Goal: Task Accomplishment & Management: Complete application form

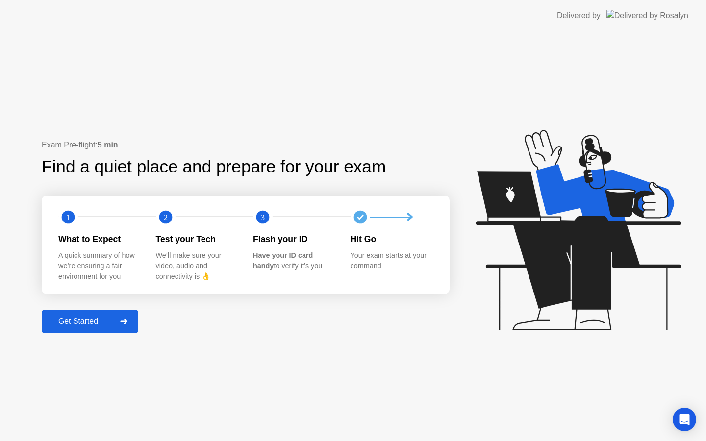
click at [88, 320] on div "Get Started" at bounding box center [78, 321] width 67 height 9
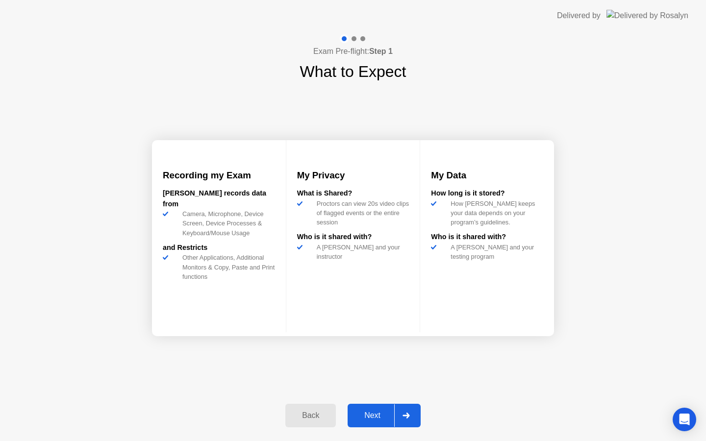
click at [378, 412] on div "Next" at bounding box center [372, 415] width 44 height 9
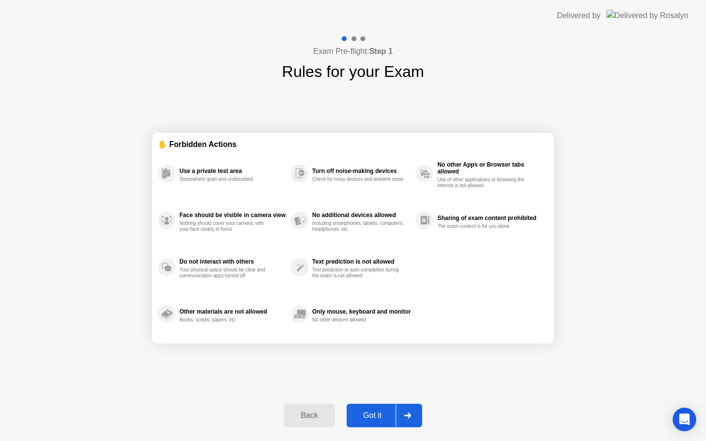
click at [378, 412] on div "Got it" at bounding box center [372, 415] width 46 height 9
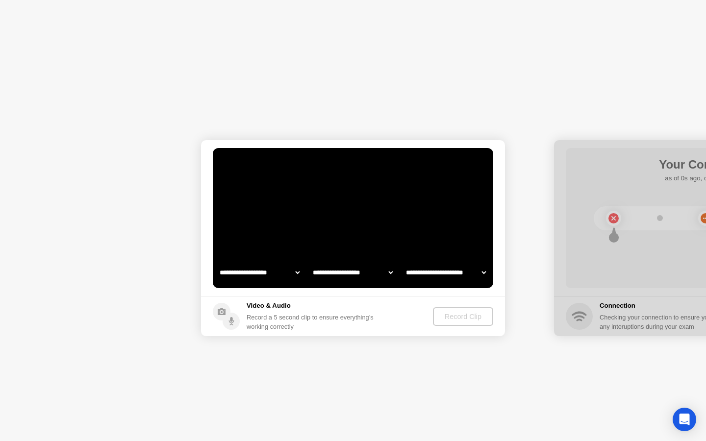
select select "**********"
select select "*******"
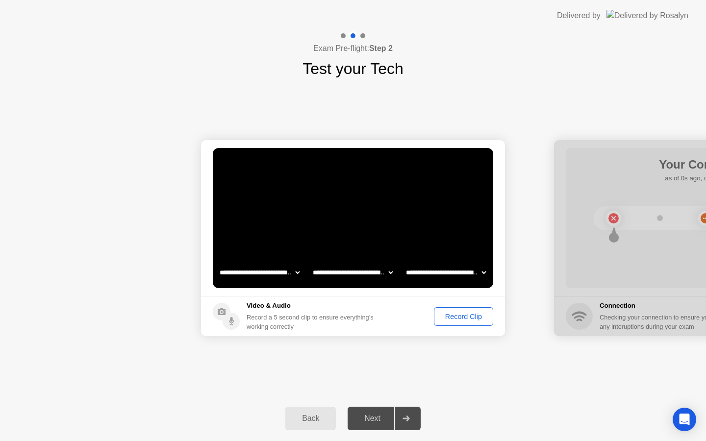
click at [460, 315] on div "Record Clip" at bounding box center [463, 317] width 52 height 8
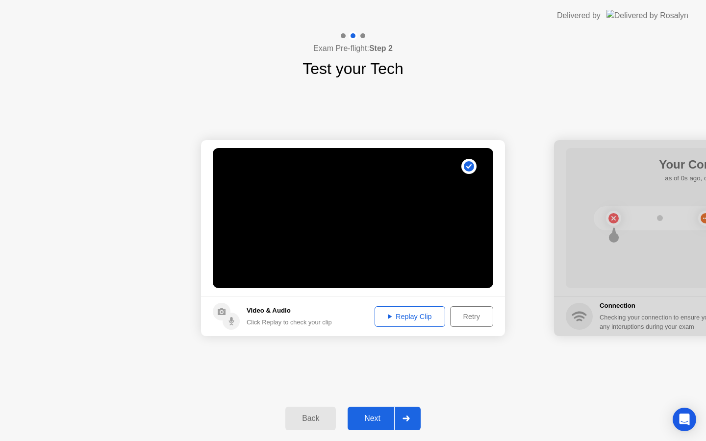
click at [377, 408] on button "Next" at bounding box center [383, 419] width 73 height 24
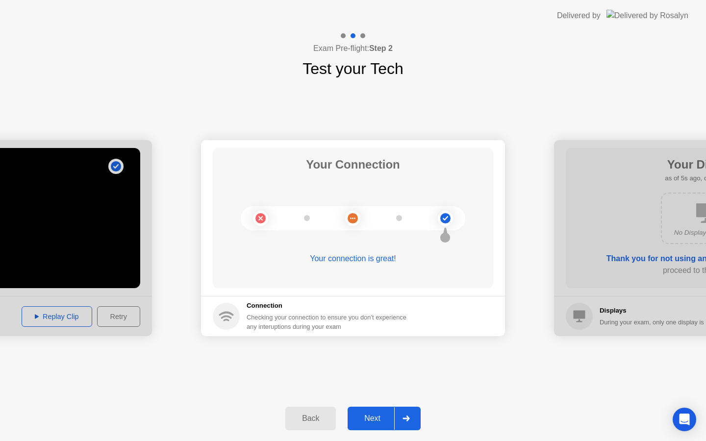
click at [378, 414] on div "Next" at bounding box center [372, 418] width 44 height 9
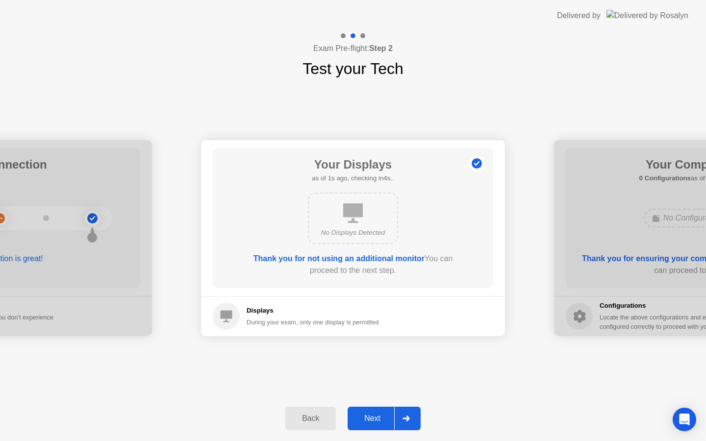
click at [378, 414] on div "Next" at bounding box center [372, 418] width 44 height 9
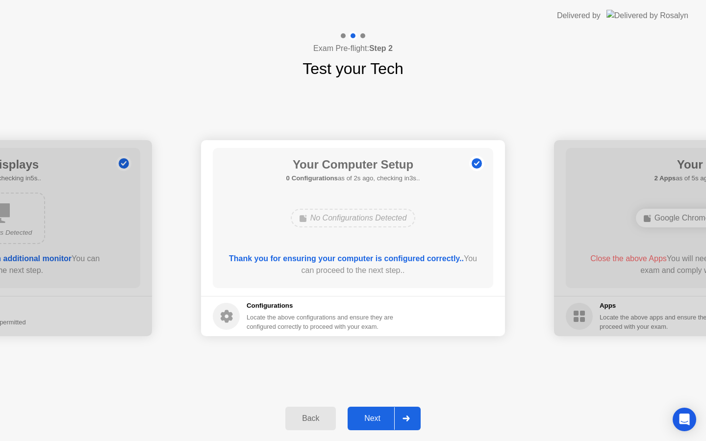
click at [378, 414] on div "Next" at bounding box center [372, 418] width 44 height 9
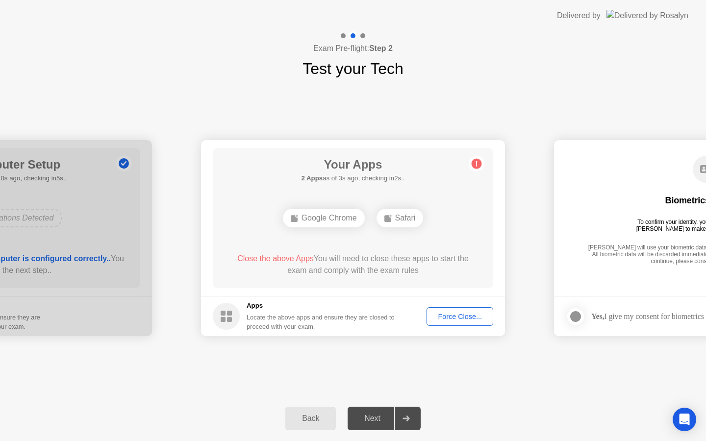
click at [468, 322] on button "Force Close..." at bounding box center [459, 316] width 67 height 19
click at [452, 321] on div "Force Close..." at bounding box center [460, 317] width 60 height 8
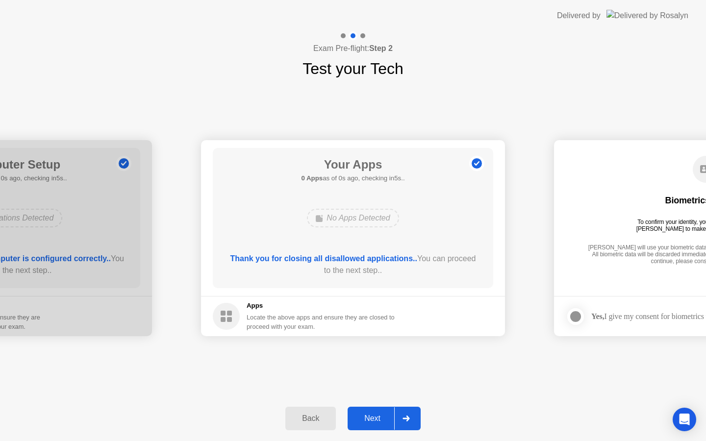
click at [365, 415] on div "Next" at bounding box center [372, 418] width 44 height 9
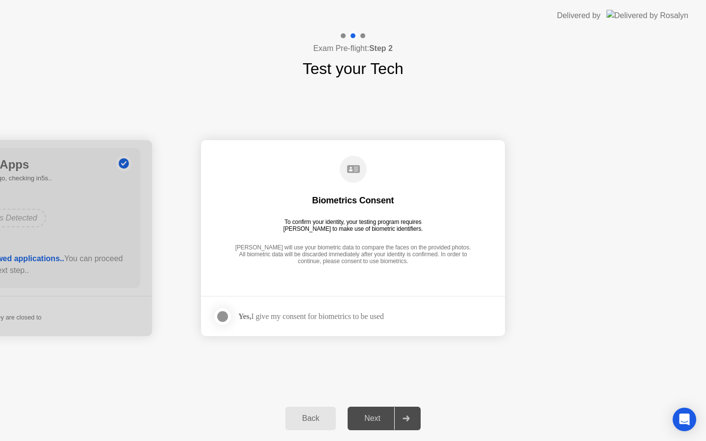
click at [292, 324] on div "Yes, I give my consent for biometrics to be used" at bounding box center [298, 317] width 171 height 20
click at [295, 320] on div "Yes, I give my consent for biometrics to be used" at bounding box center [311, 316] width 146 height 9
click at [309, 311] on div "Yes, I give my consent for biometrics to be used" at bounding box center [298, 317] width 171 height 20
click at [222, 316] on div at bounding box center [223, 317] width 12 height 12
click at [376, 421] on div "Next" at bounding box center [372, 418] width 44 height 9
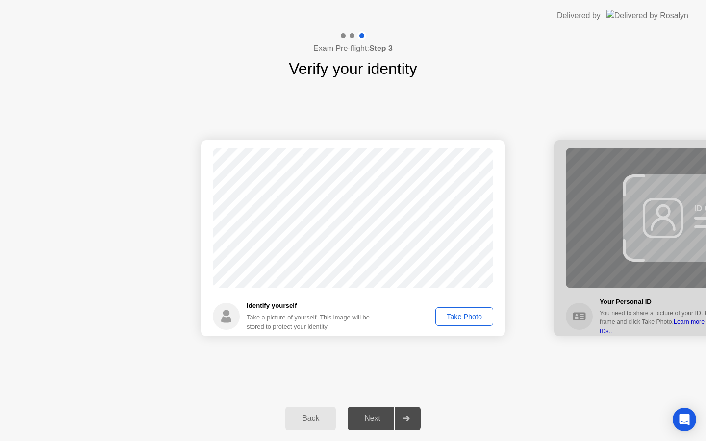
click at [457, 320] on div "Take Photo" at bounding box center [464, 317] width 51 height 8
click at [376, 420] on div "Next" at bounding box center [372, 418] width 44 height 9
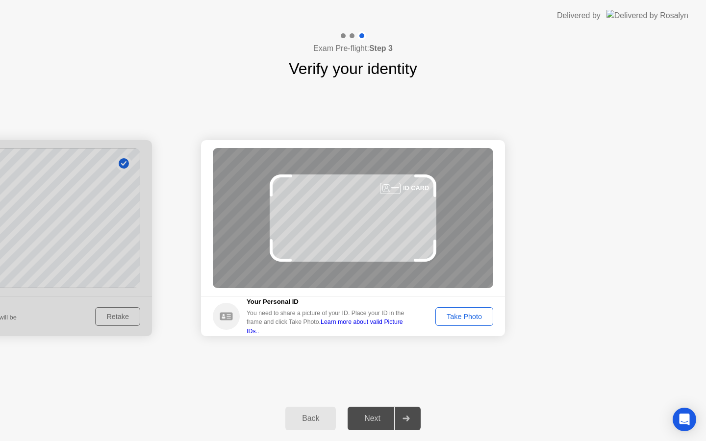
click at [457, 316] on div "Take Photo" at bounding box center [464, 317] width 51 height 8
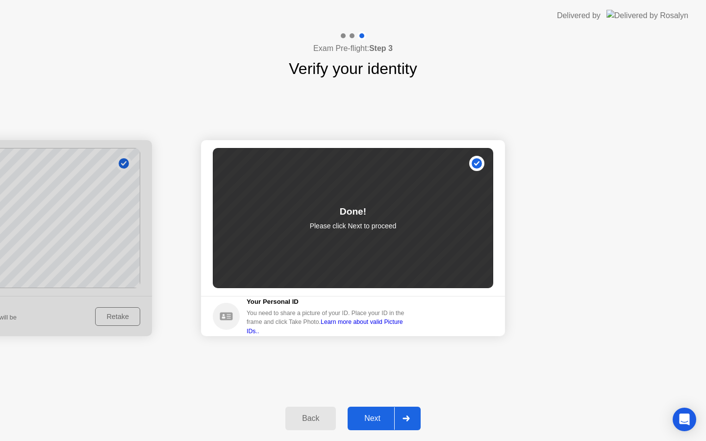
click at [379, 414] on div "Next" at bounding box center [372, 418] width 44 height 9
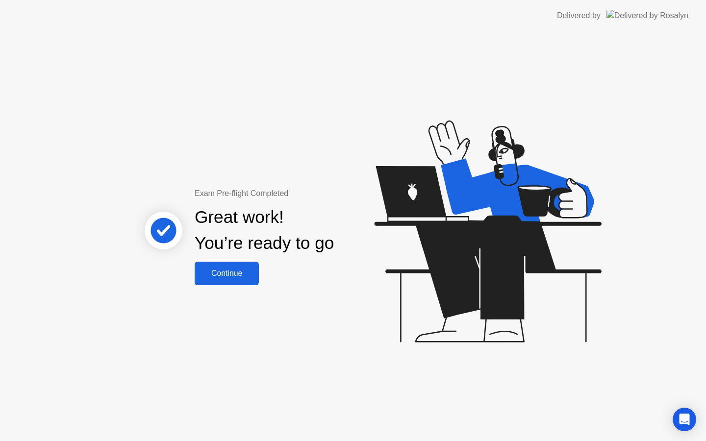
click at [241, 272] on div "Continue" at bounding box center [227, 273] width 58 height 9
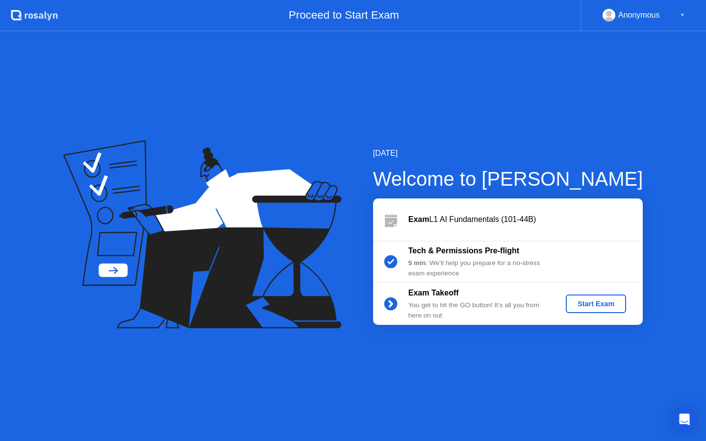
click at [606, 316] on div "Exam Takeoff You get to hit the GO button! It’s all you from here on out Start …" at bounding box center [508, 304] width 270 height 42
click at [603, 300] on div "Start Exam" at bounding box center [596, 304] width 52 height 8
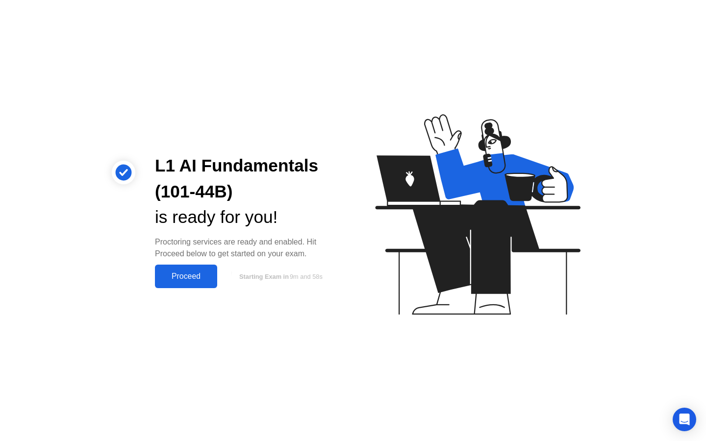
click at [199, 280] on div "Proceed" at bounding box center [186, 276] width 56 height 9
